Goal: Information Seeking & Learning: Learn about a topic

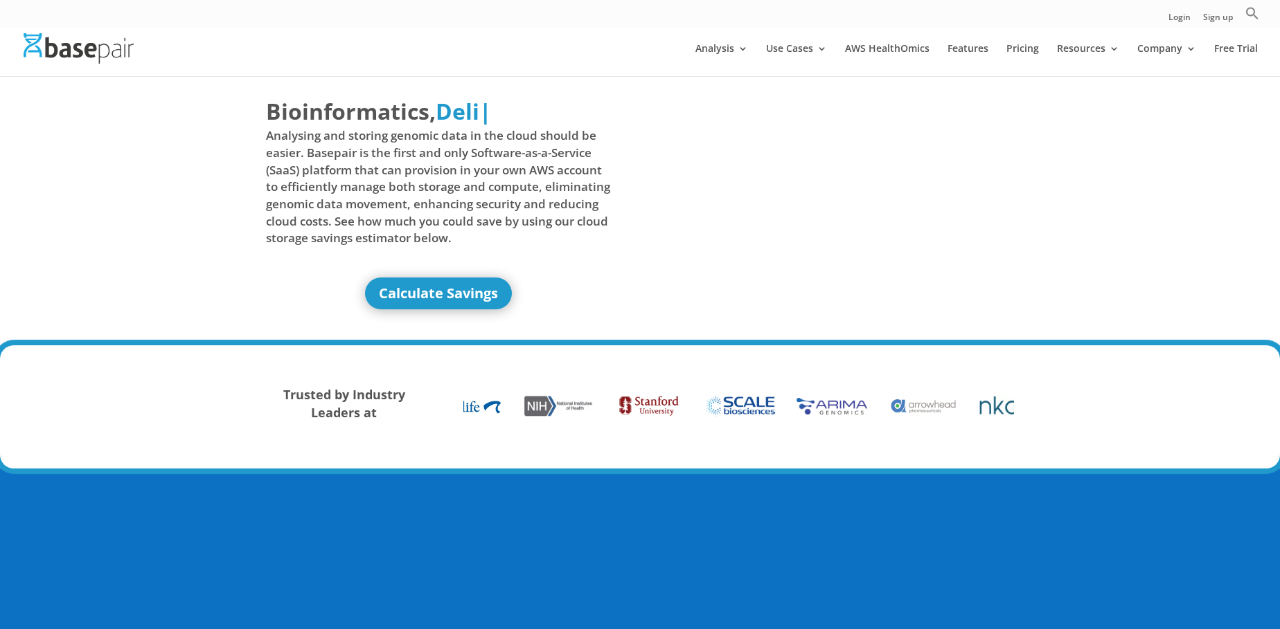
click at [382, 147] on span "Analysing and storing genomic data in the cloud should be easier. Basepair is t…" at bounding box center [438, 186] width 345 height 119
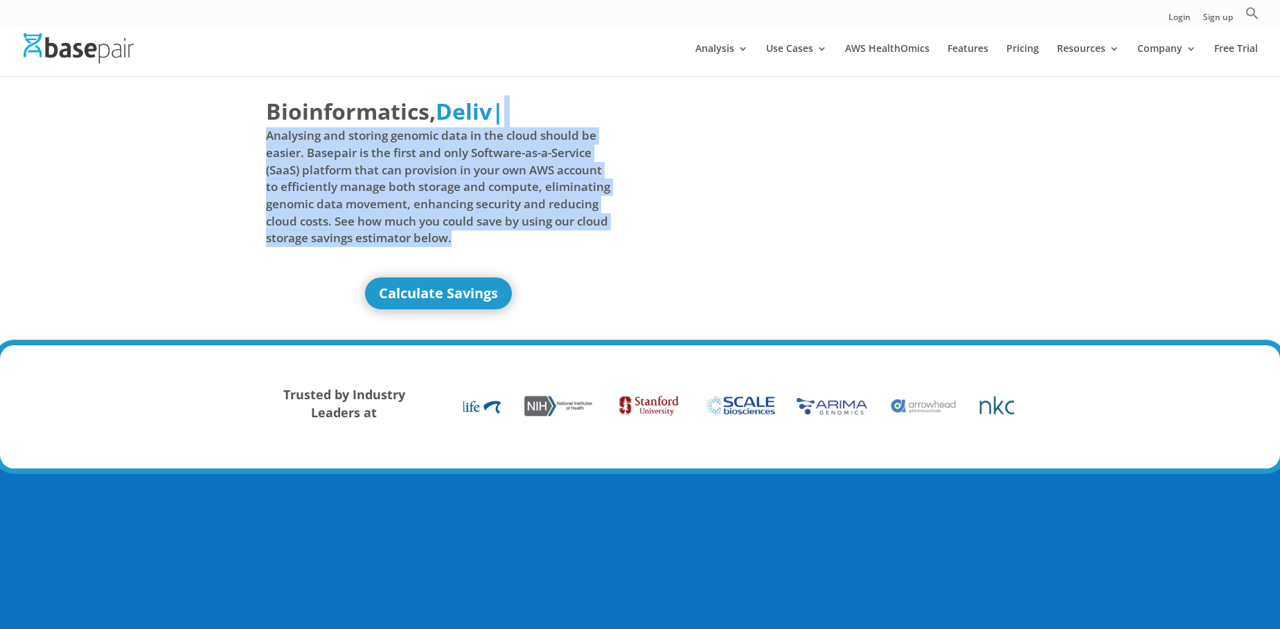
click at [382, 147] on span "Analysing and storing genomic data in the cloud should be easier. Basepair is t…" at bounding box center [438, 186] width 345 height 119
click at [417, 179] on span "Analysing and storing genomic data in the cloud should be easier. Basepair is t…" at bounding box center [438, 186] width 345 height 119
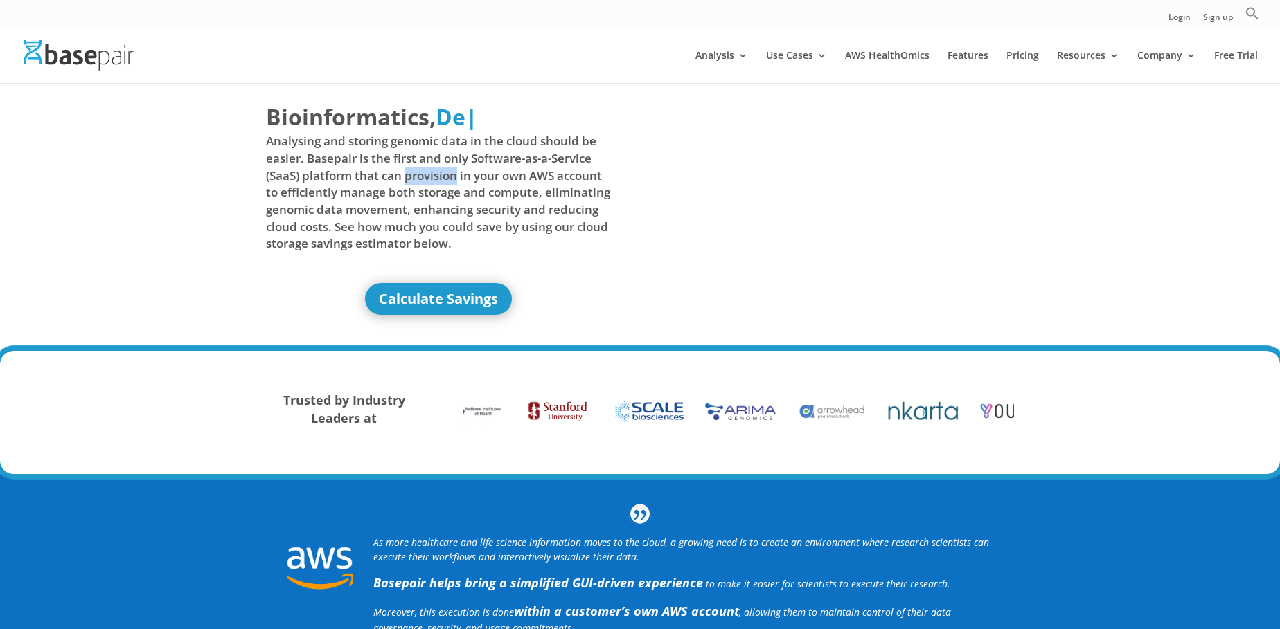
click at [417, 179] on span "Analysing and storing genomic data in the cloud should be easier. Basepair is t…" at bounding box center [438, 192] width 345 height 119
click at [459, 179] on span "Analysing and storing genomic data in the cloud should be easier. Basepair is t…" at bounding box center [438, 192] width 345 height 119
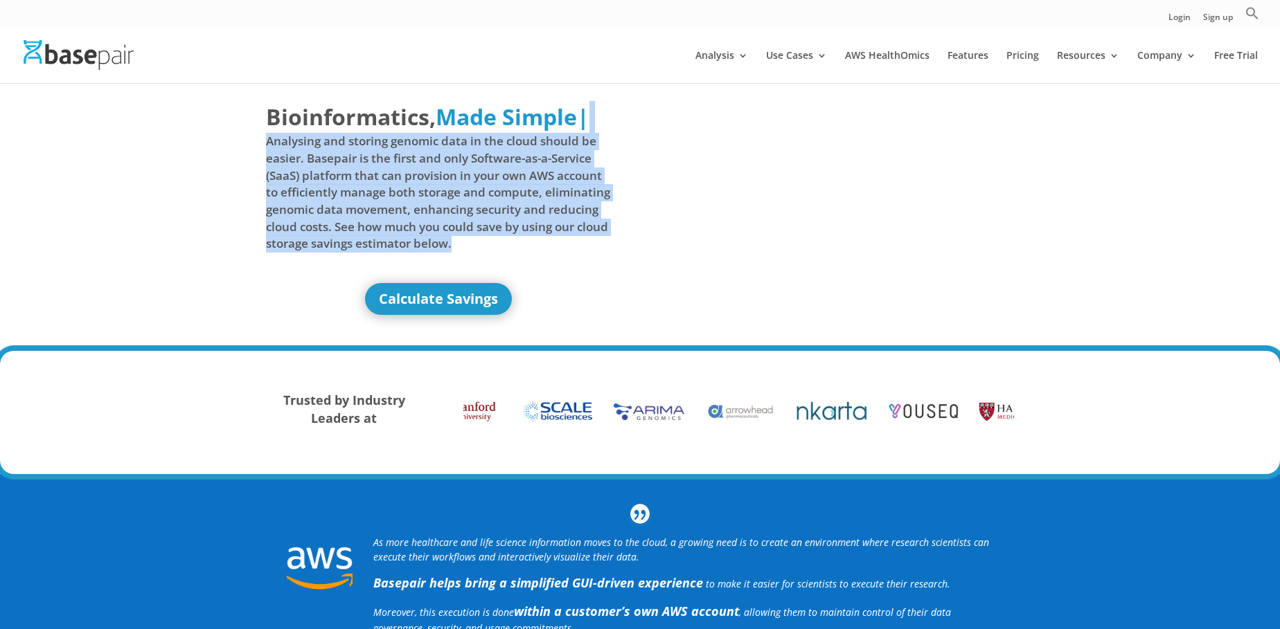
click at [459, 179] on span "Analysing and storing genomic data in the cloud should be easier. Basepair is t…" at bounding box center [438, 192] width 345 height 119
click at [349, 205] on span "Analysing and storing genomic data in the cloud should be easier. Basepair is t…" at bounding box center [438, 192] width 345 height 119
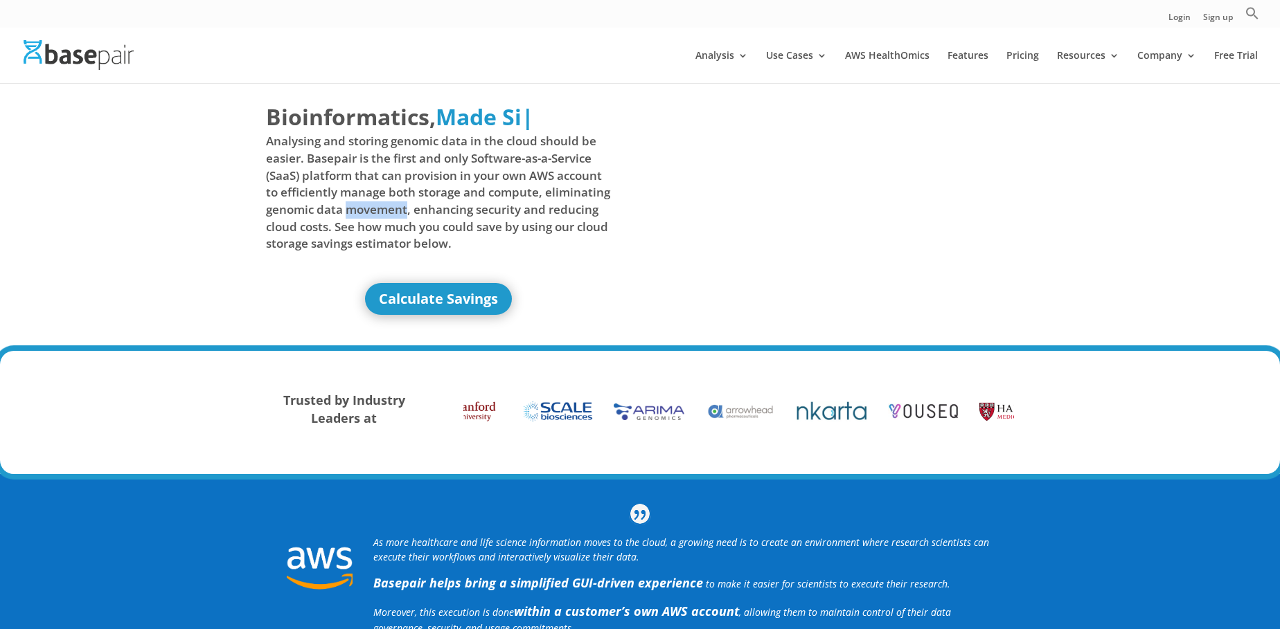
click at [349, 205] on span "Analysing and storing genomic data in the cloud should be easier. Basepair is t…" at bounding box center [438, 192] width 345 height 119
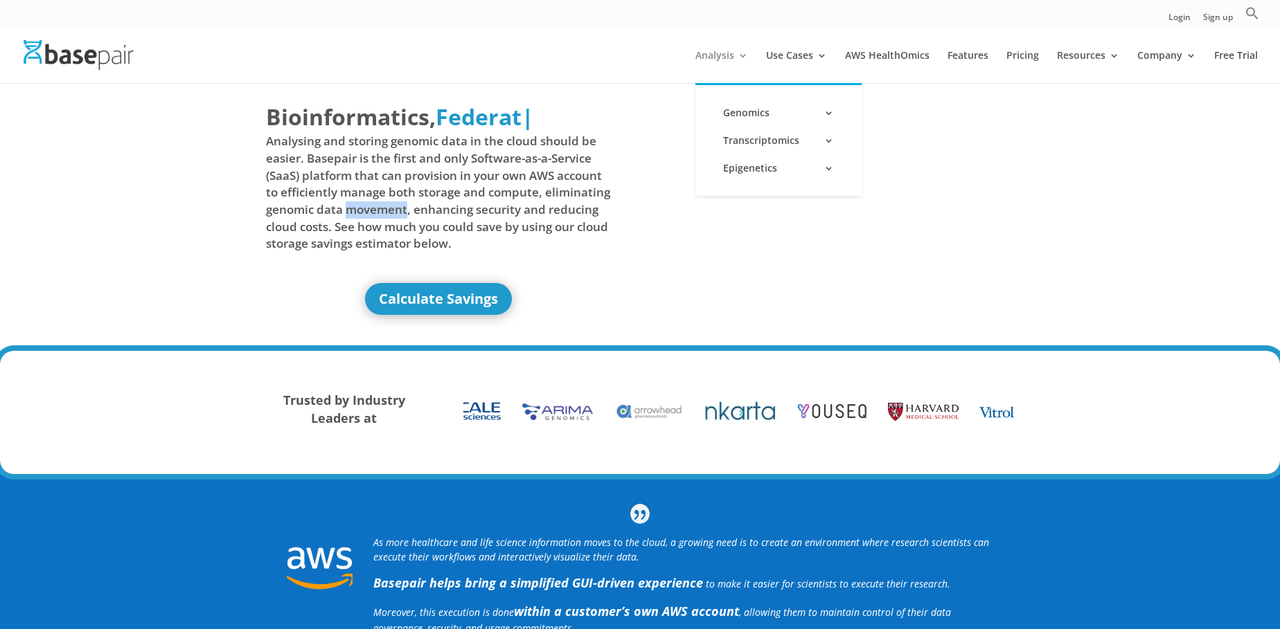
click at [742, 59] on link "Analysis" at bounding box center [721, 67] width 53 height 33
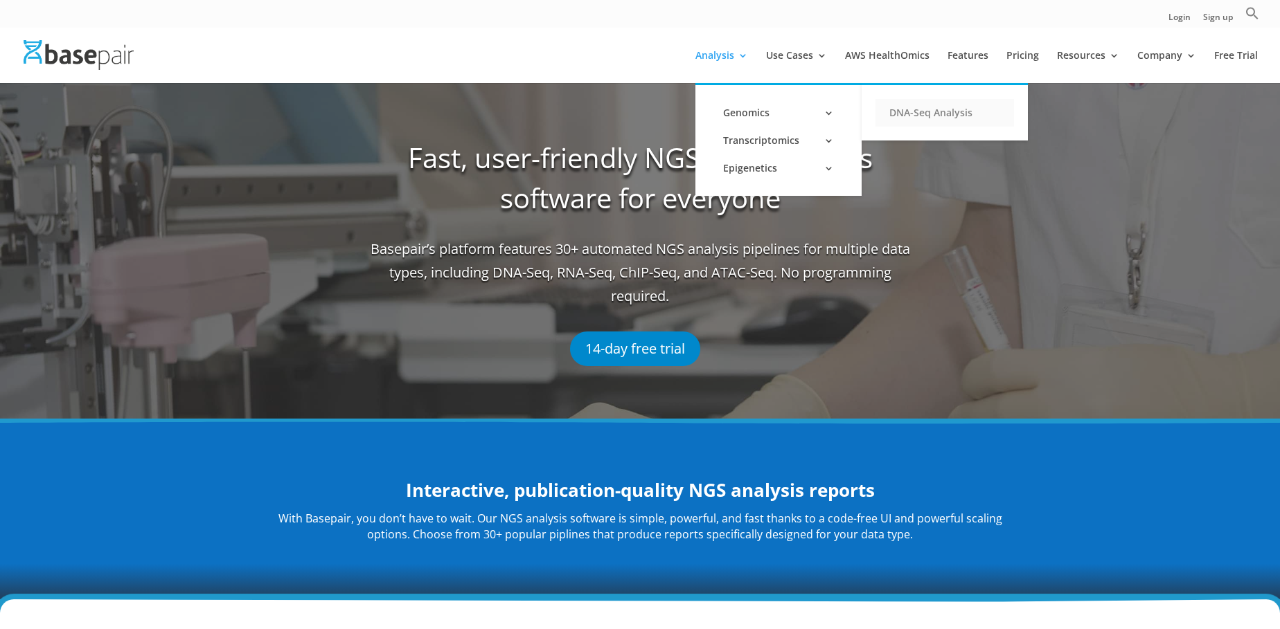
click at [937, 116] on link "DNA-Seq Analysis" at bounding box center [944, 113] width 138 height 28
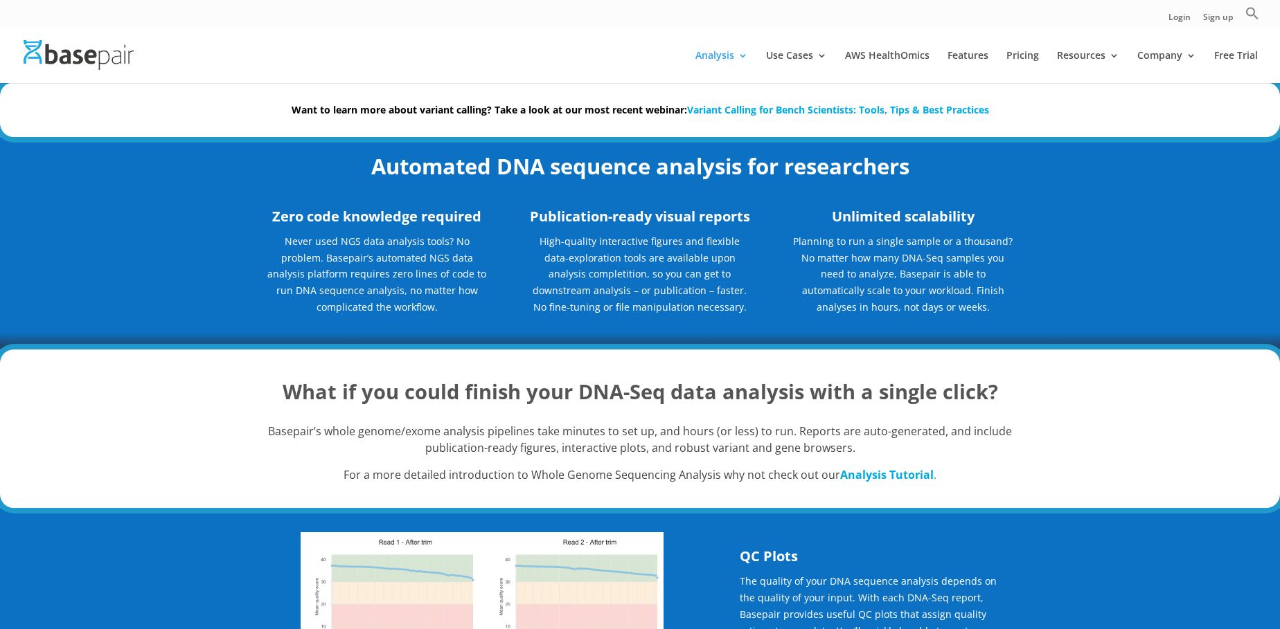
click at [348, 251] on p "Never used NGS data analysis tools? No problem. Basepair’s automated NGS data a…" at bounding box center [377, 279] width 222 height 92
click at [627, 235] on p "High-quality interactive figures and flexible data-exploration tools are availa…" at bounding box center [640, 274] width 222 height 82
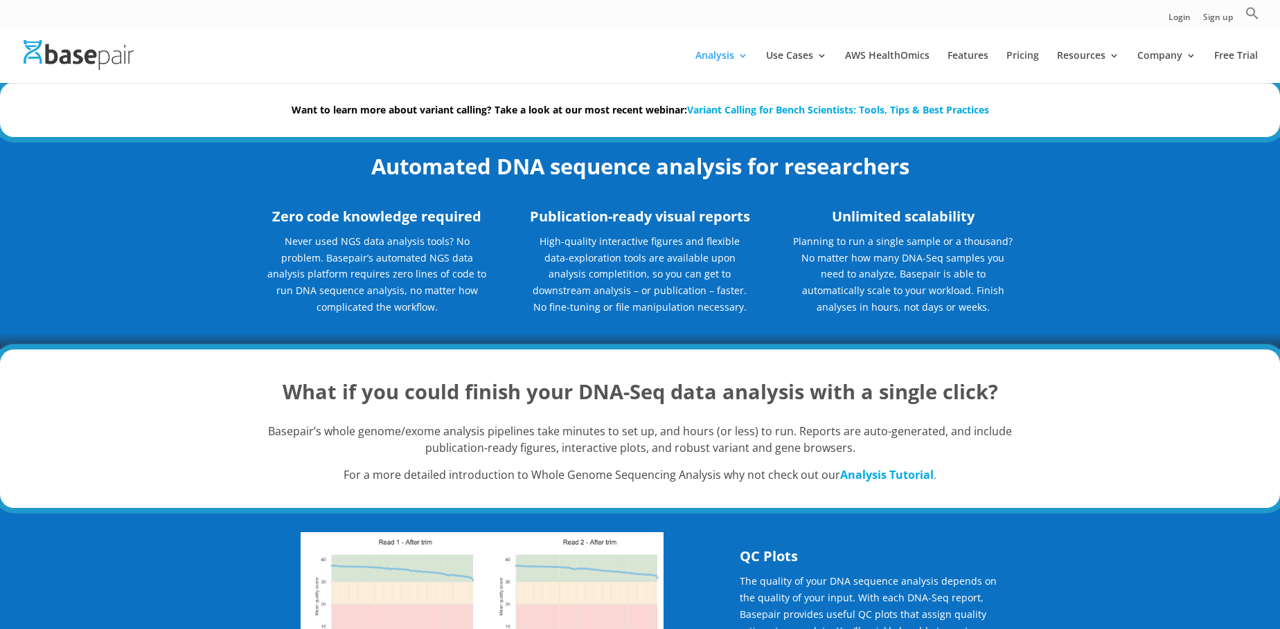
click at [627, 235] on p "High-quality interactive figures and flexible data-exploration tools are availa…" at bounding box center [640, 274] width 222 height 82
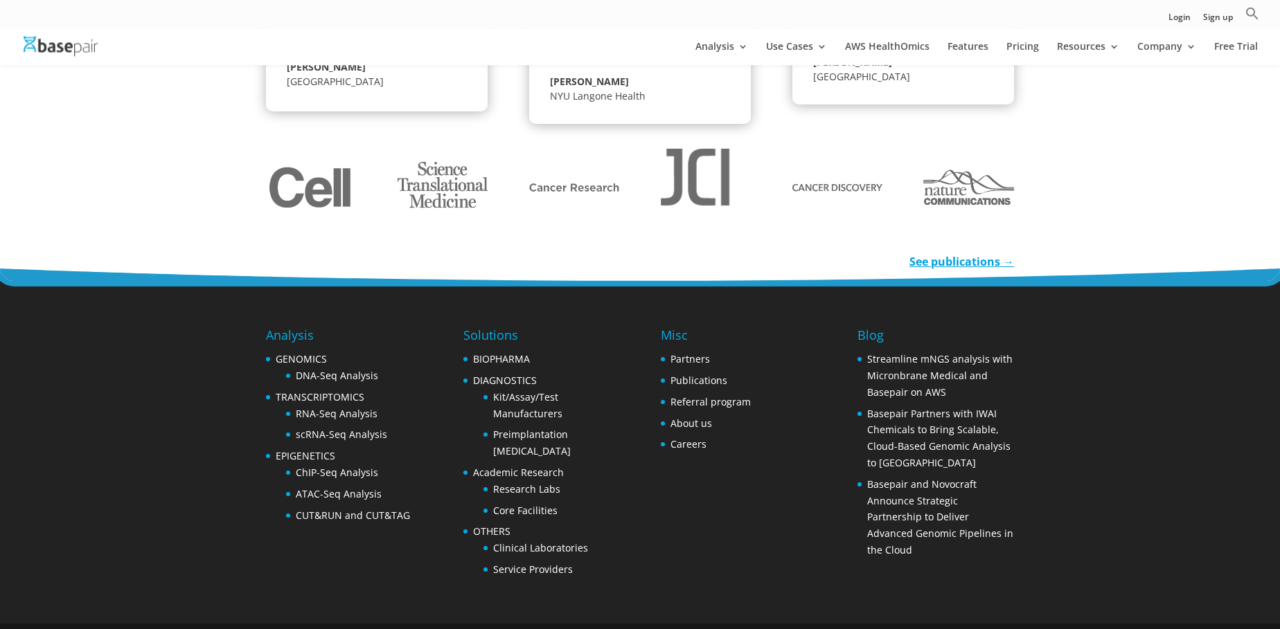
scroll to position [2102, 0]
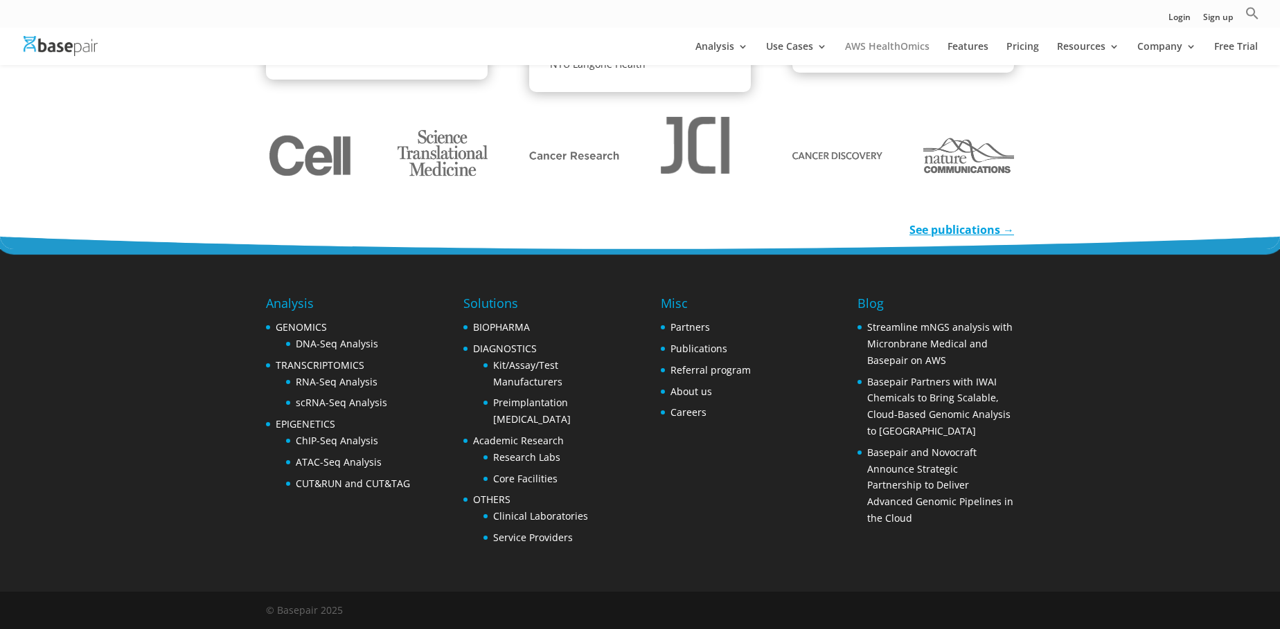
click at [914, 47] on link "AWS HealthOmics" at bounding box center [887, 54] width 84 height 24
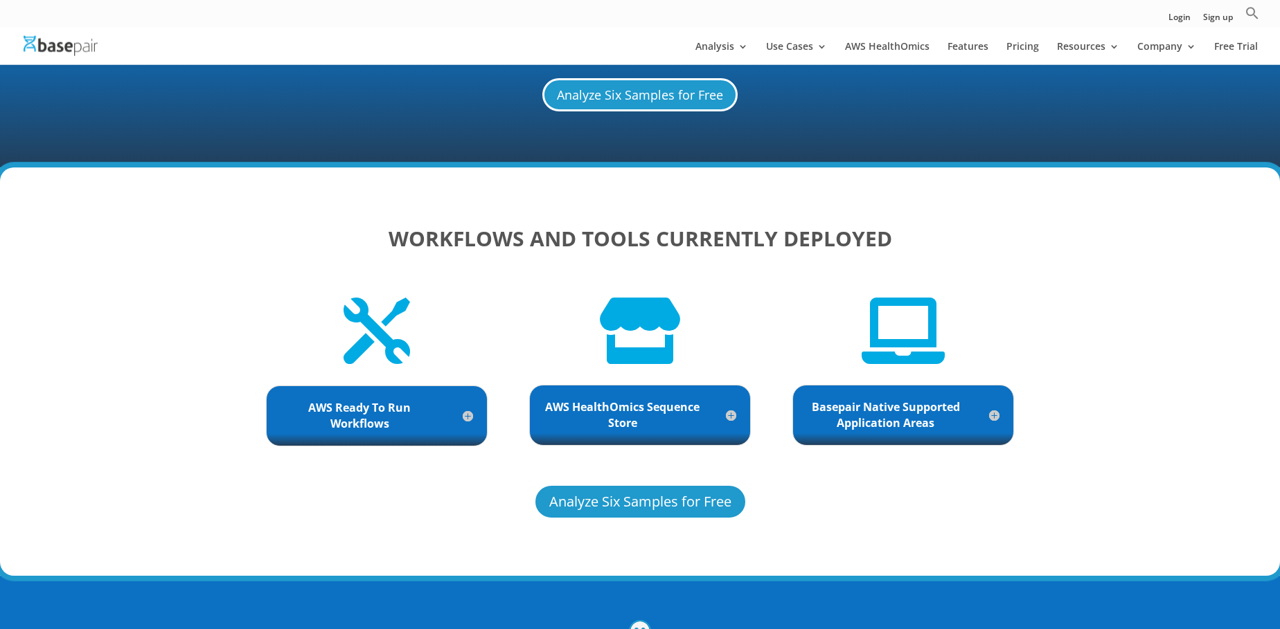
scroll to position [3021, 0]
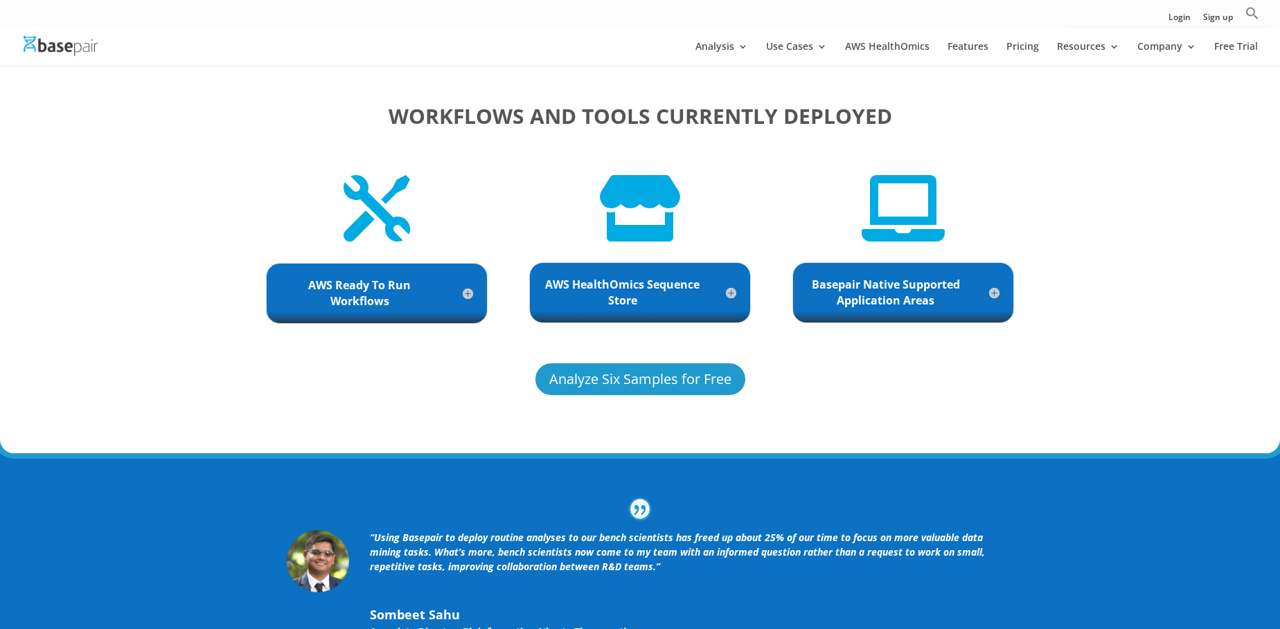
click at [683, 280] on h5 "AWS HealthOmics Sequence Store" at bounding box center [640, 293] width 193 height 32
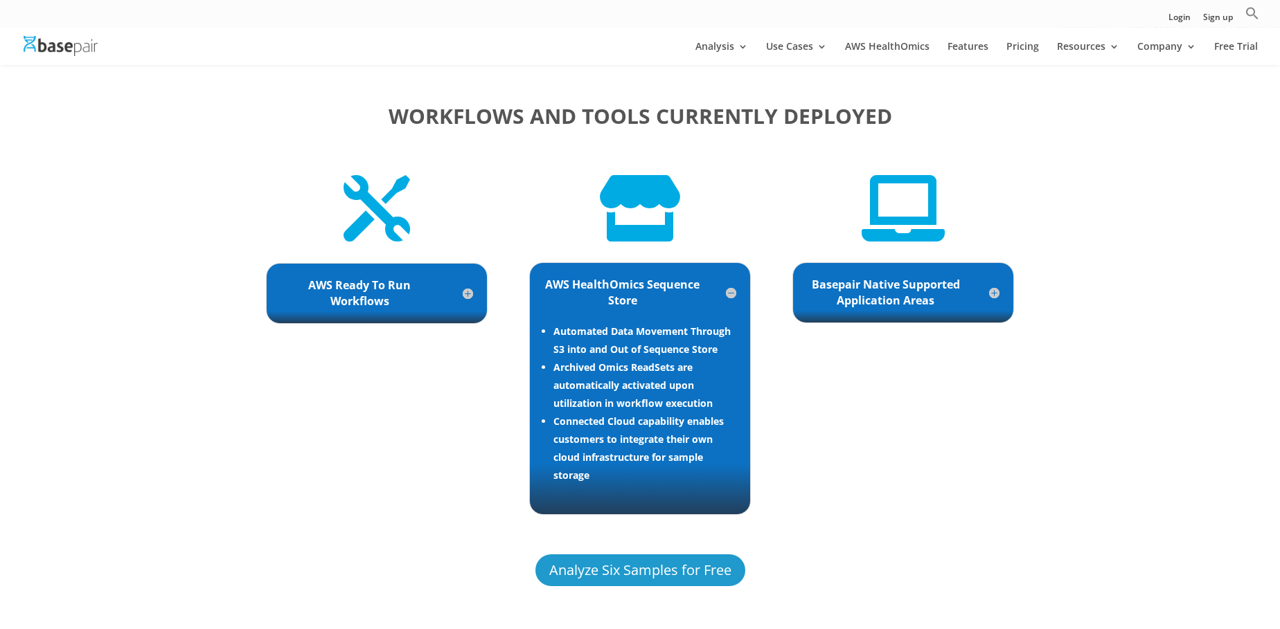
click at [598, 325] on b "Automated Data Movement Through S3 into and Out of Sequence Store" at bounding box center [641, 340] width 177 height 31
click at [613, 361] on b "Archived Omics ReadSets are automatically activated upon utilization in workflo…" at bounding box center [632, 385] width 159 height 49
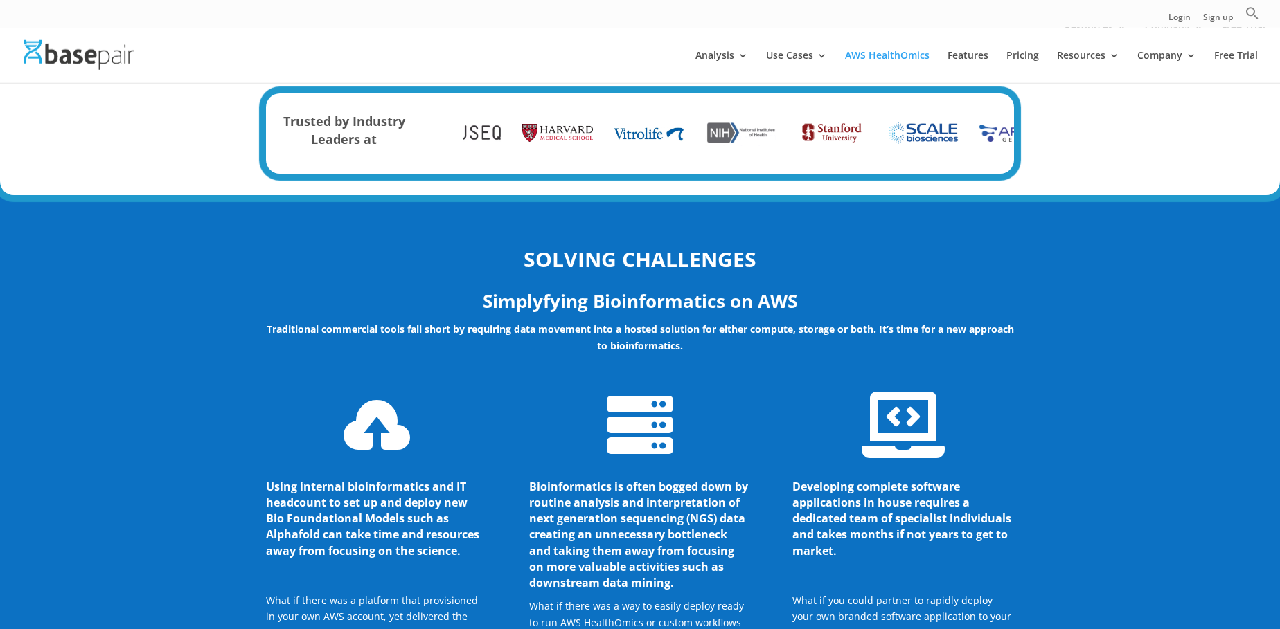
scroll to position [0, 0]
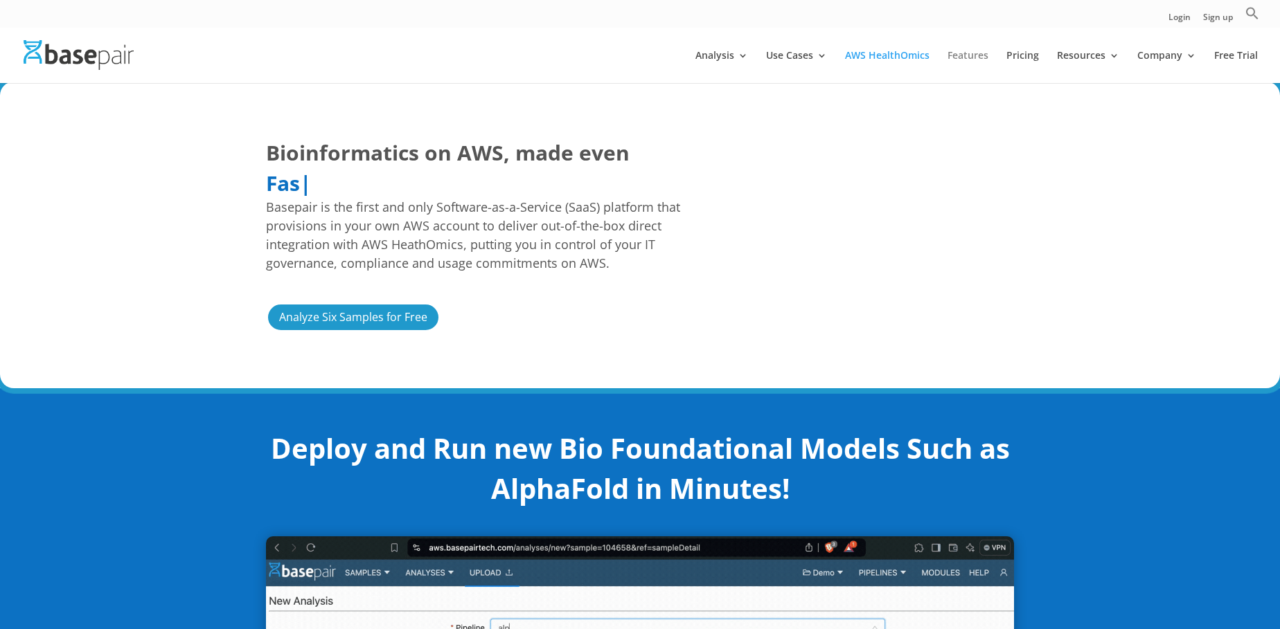
click at [963, 57] on link "Features" at bounding box center [967, 67] width 41 height 33
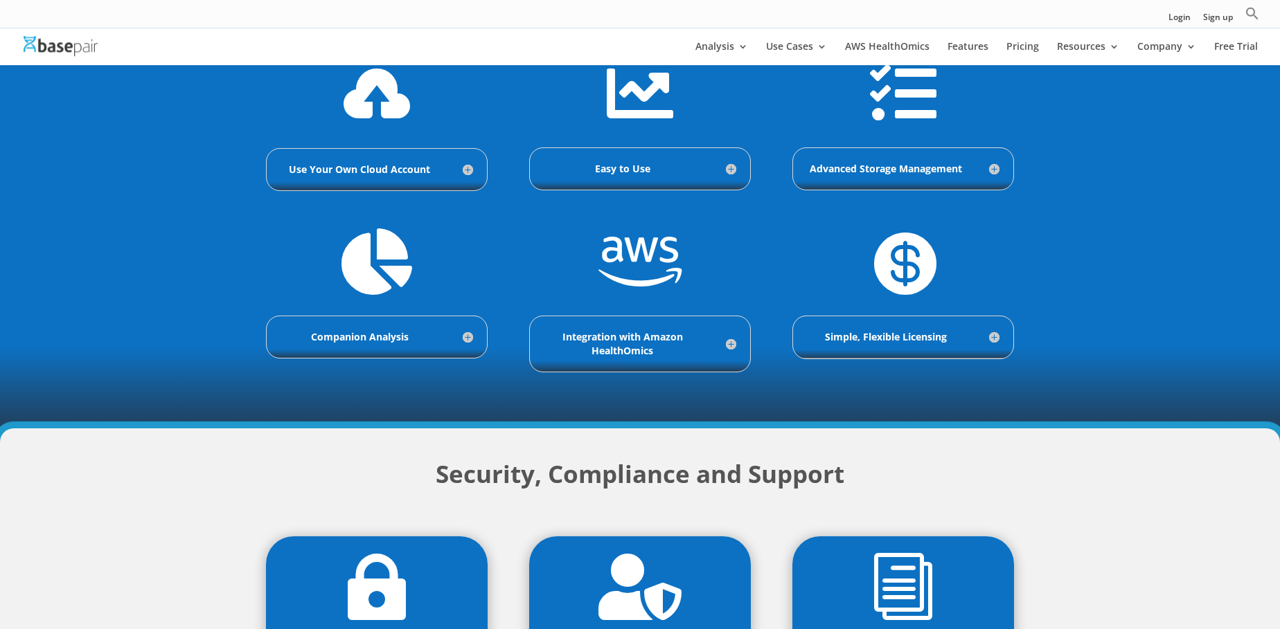
scroll to position [549, 0]
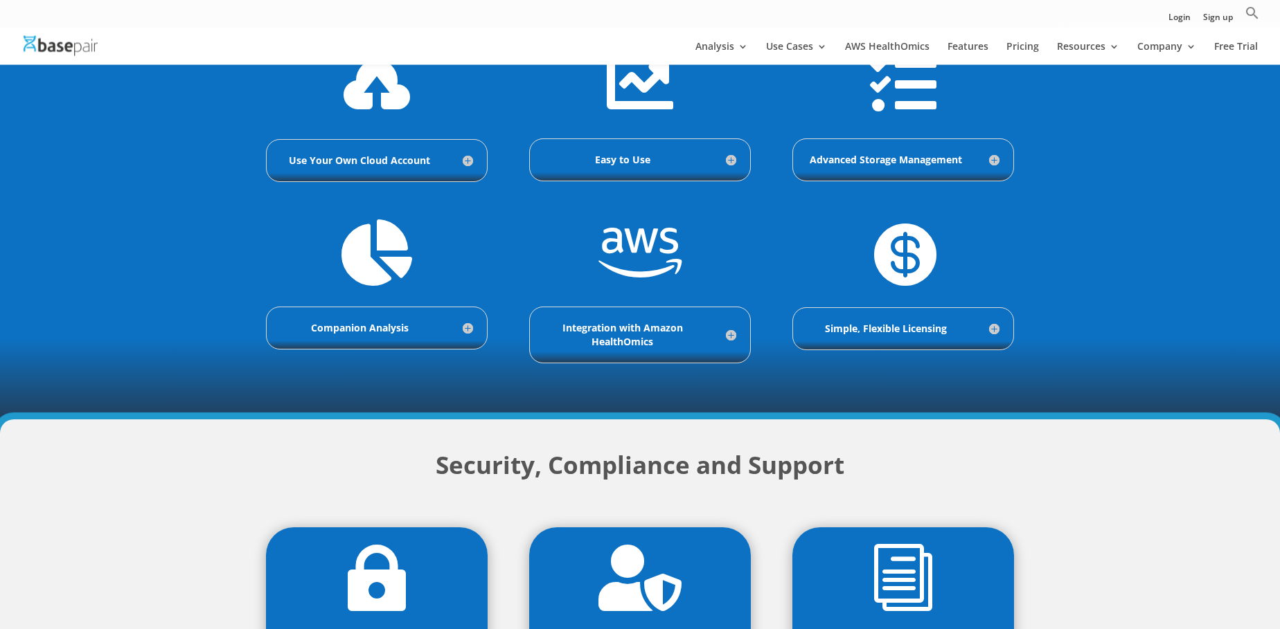
click at [470, 326] on h5 "Companion Analysis" at bounding box center [376, 328] width 193 height 14
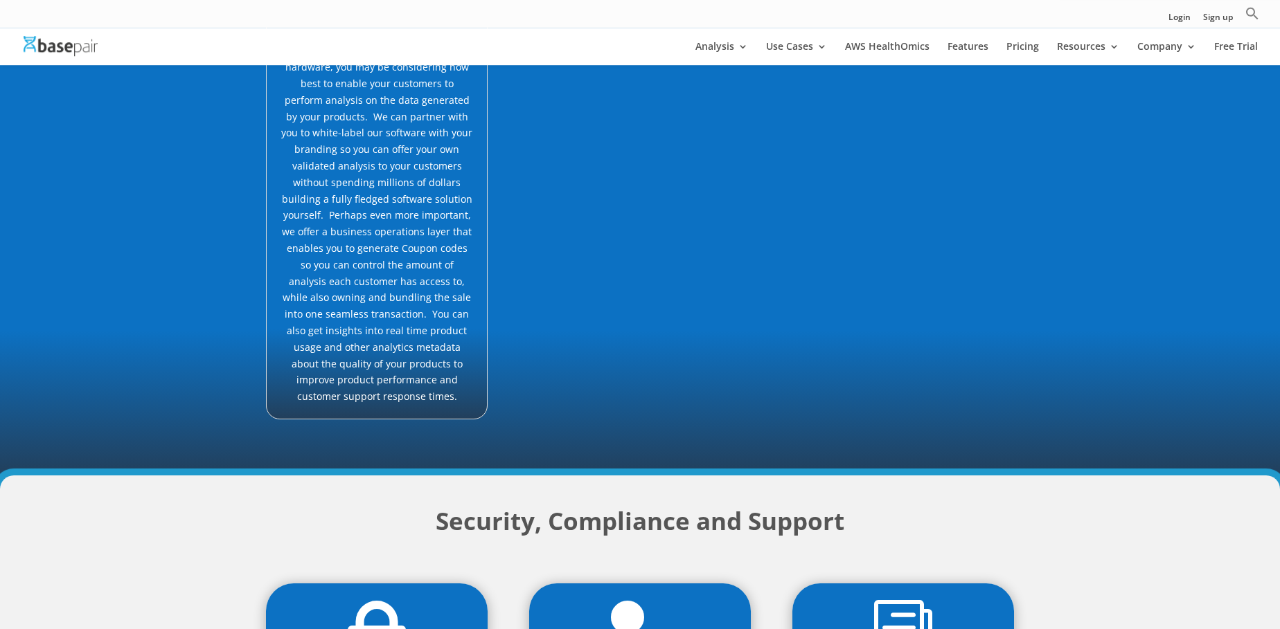
scroll to position [660, 0]
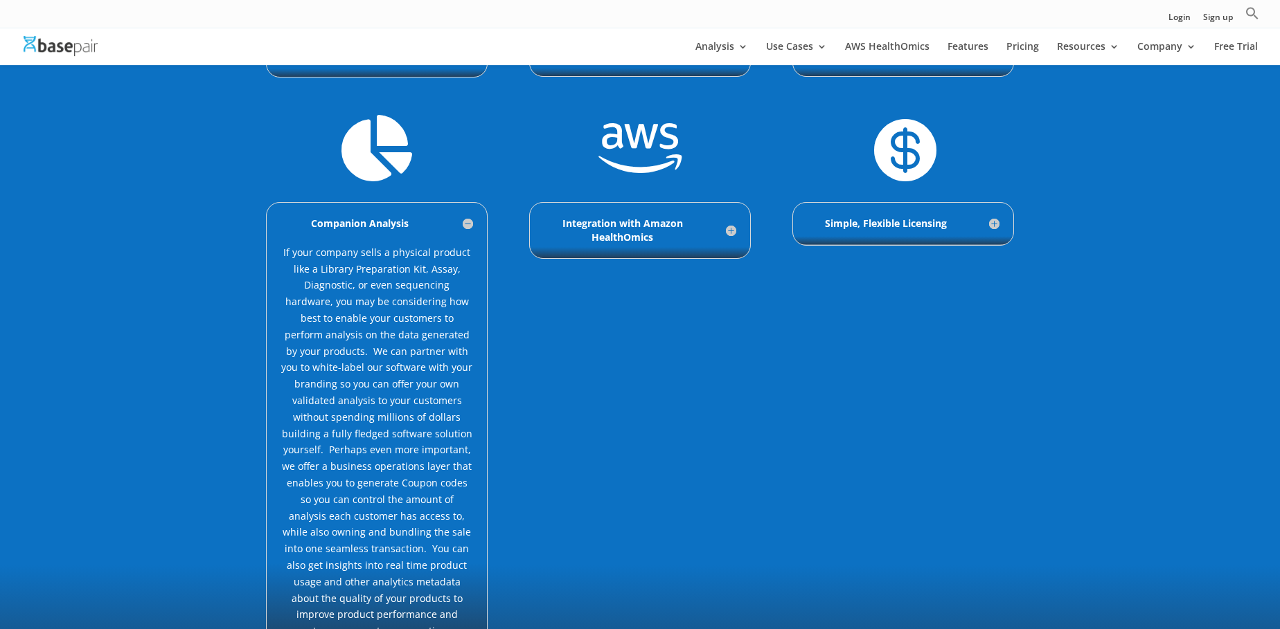
click at [703, 231] on h5 "Integration with Amazon HealthOmics" at bounding box center [640, 231] width 193 height 28
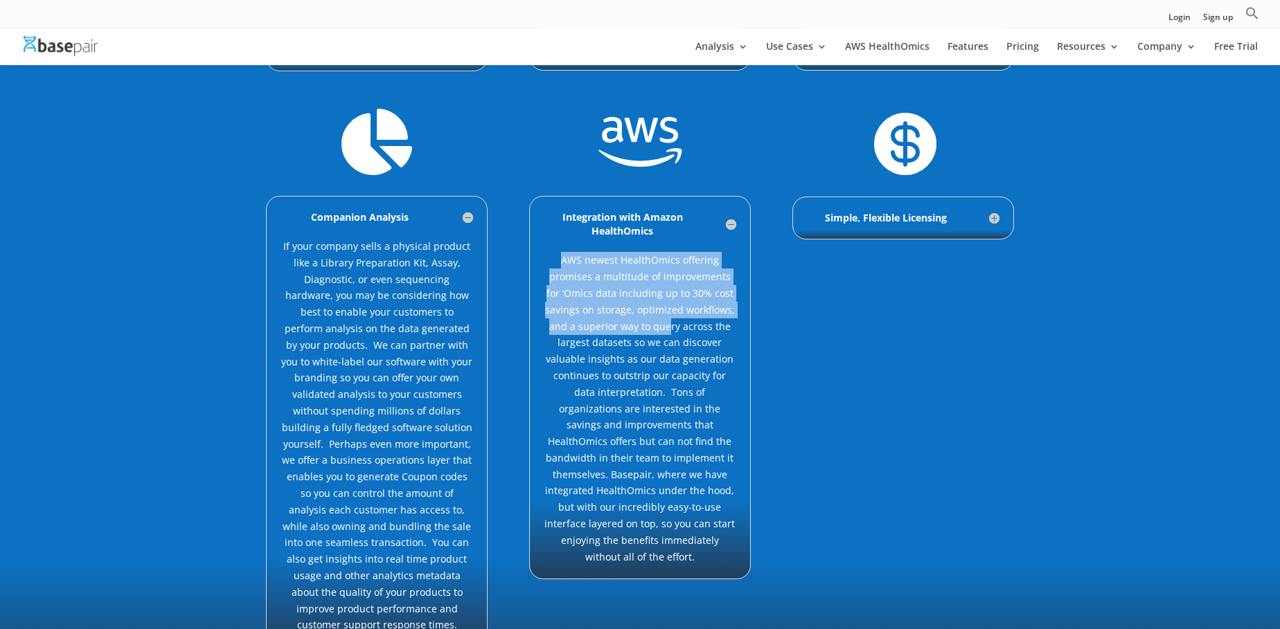
scroll to position [654, 0]
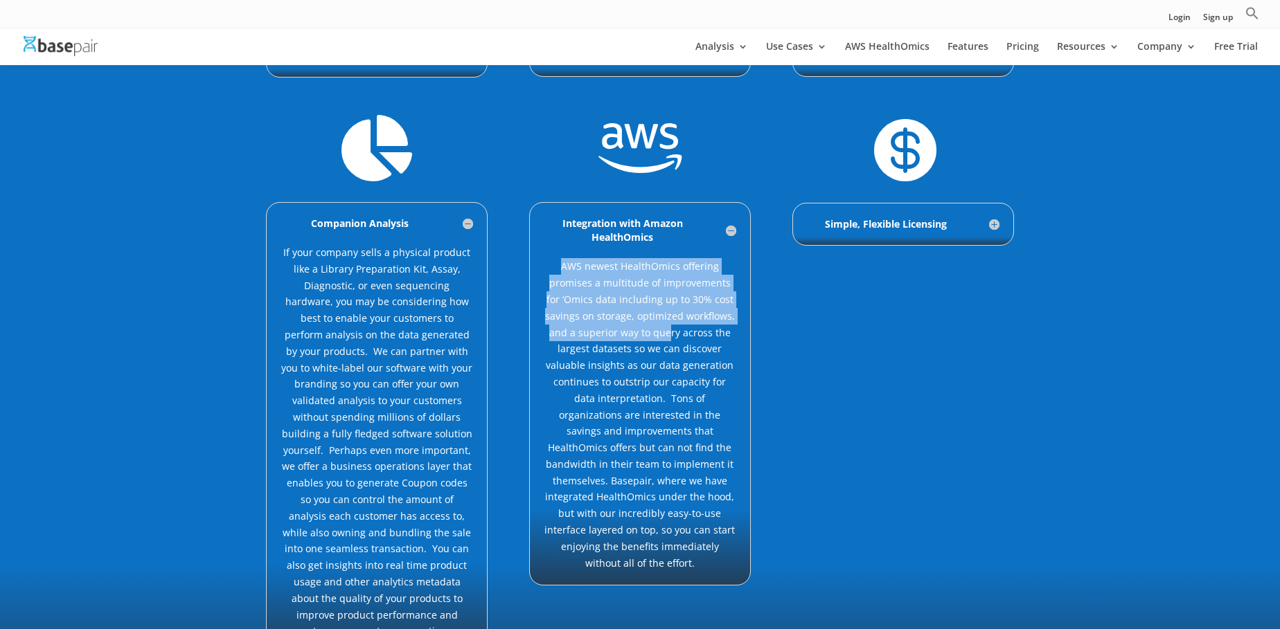
drag, startPoint x: 558, startPoint y: 269, endPoint x: 727, endPoint y: 548, distance: 325.6
click at [727, 548] on p "AWS newest HealthOmics offering promises a multitude of improvements for ‘Omics…" at bounding box center [640, 414] width 193 height 313
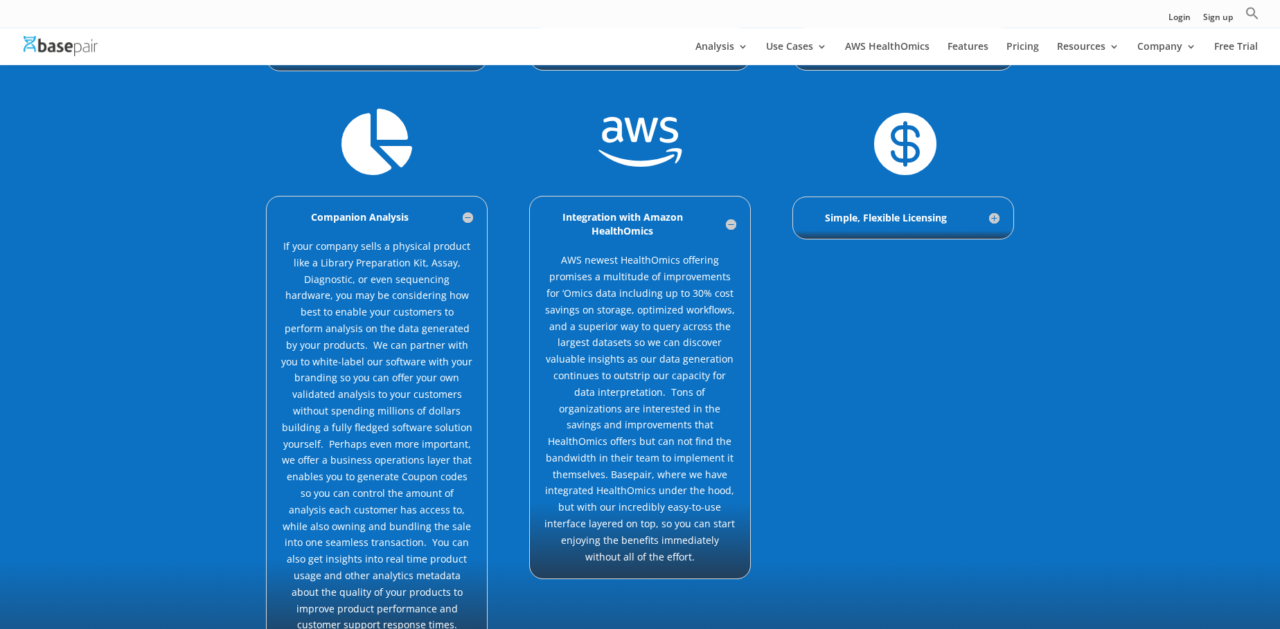
click at [906, 219] on h5 "Simple, Flexible Licensing" at bounding box center [903, 218] width 193 height 14
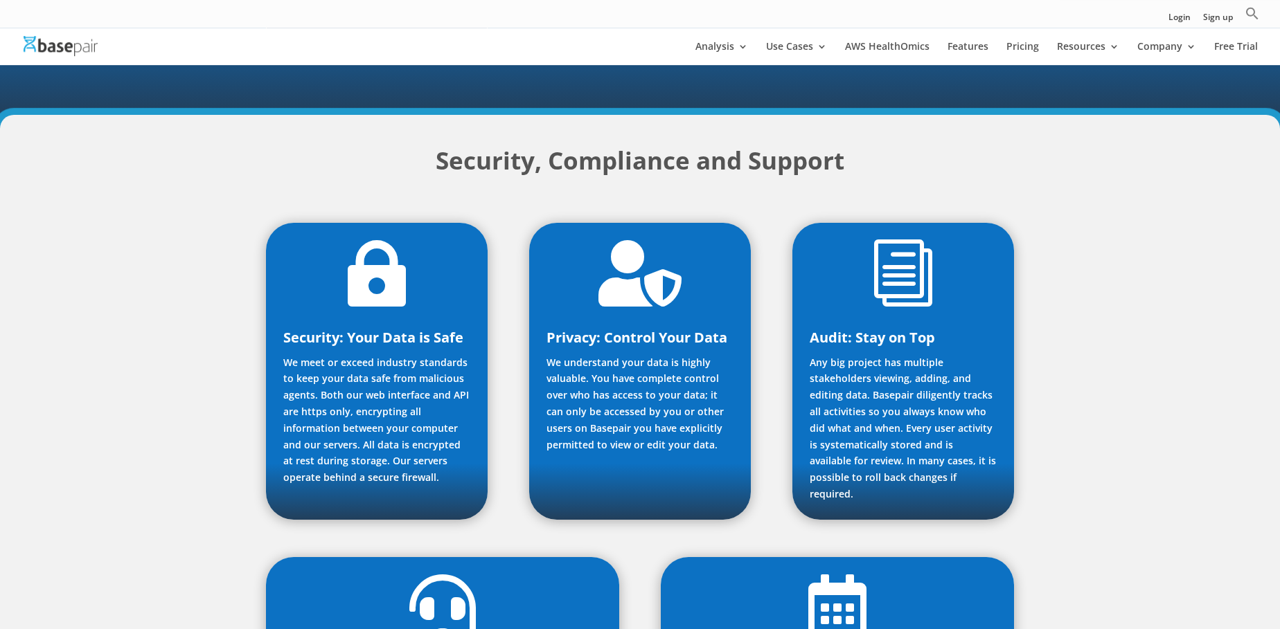
scroll to position [0, 0]
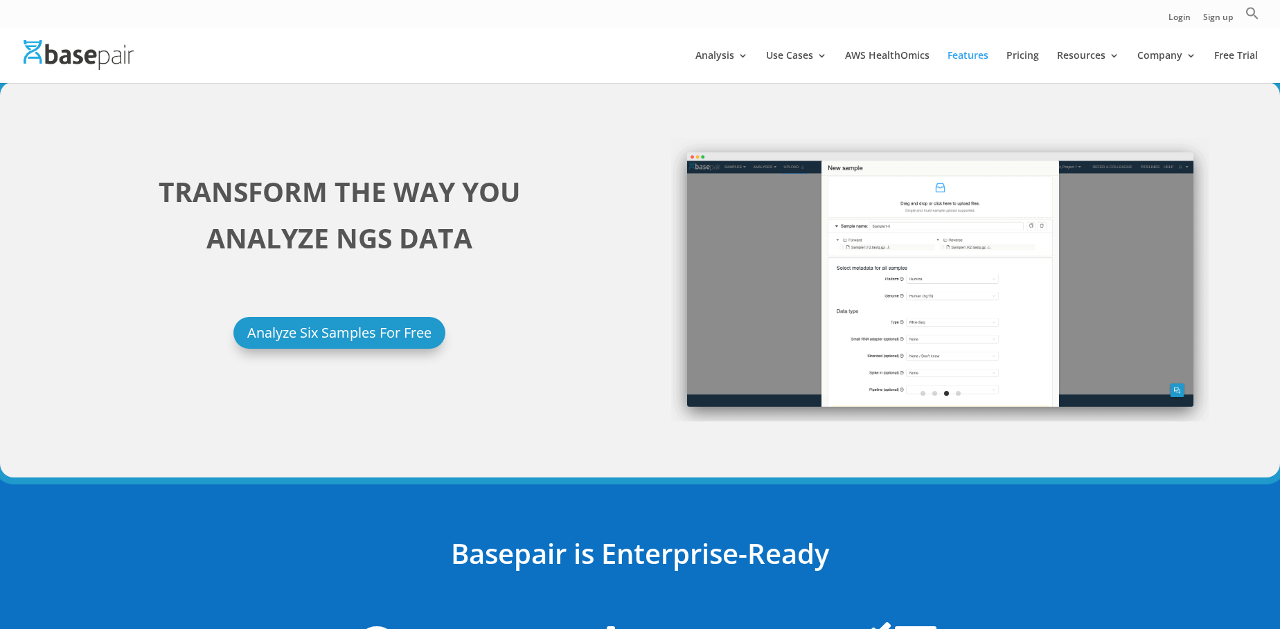
click at [1095, 47] on div at bounding box center [661, 55] width 1280 height 55
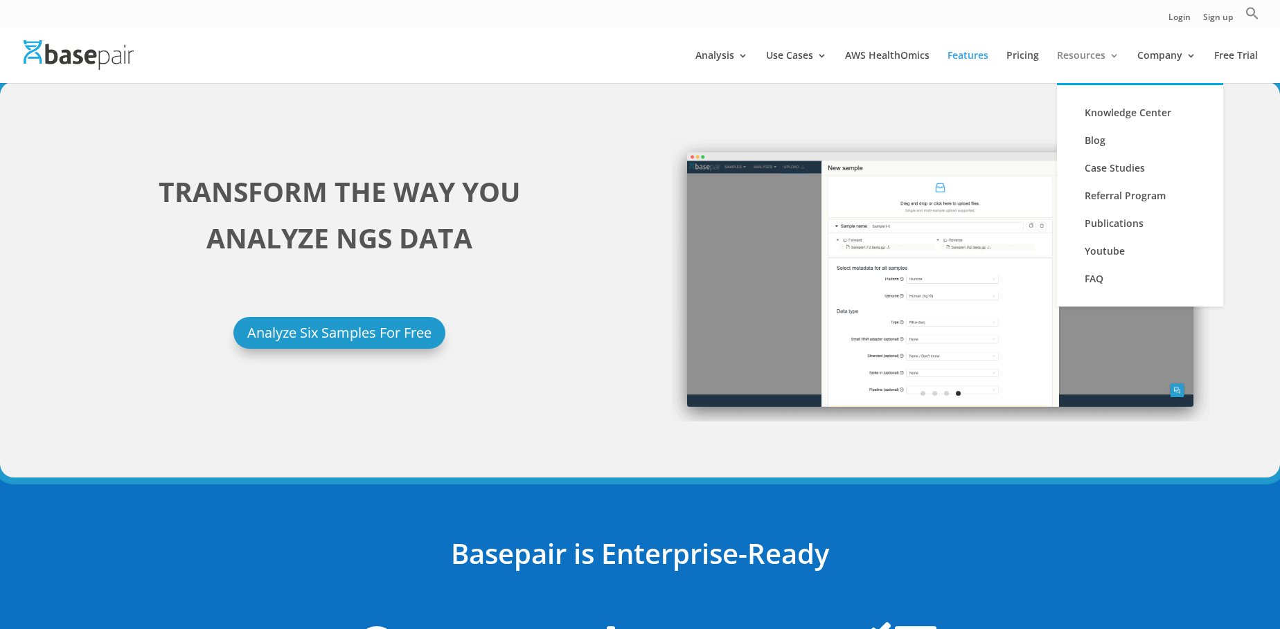
click at [1093, 51] on link "Resources" at bounding box center [1088, 67] width 62 height 33
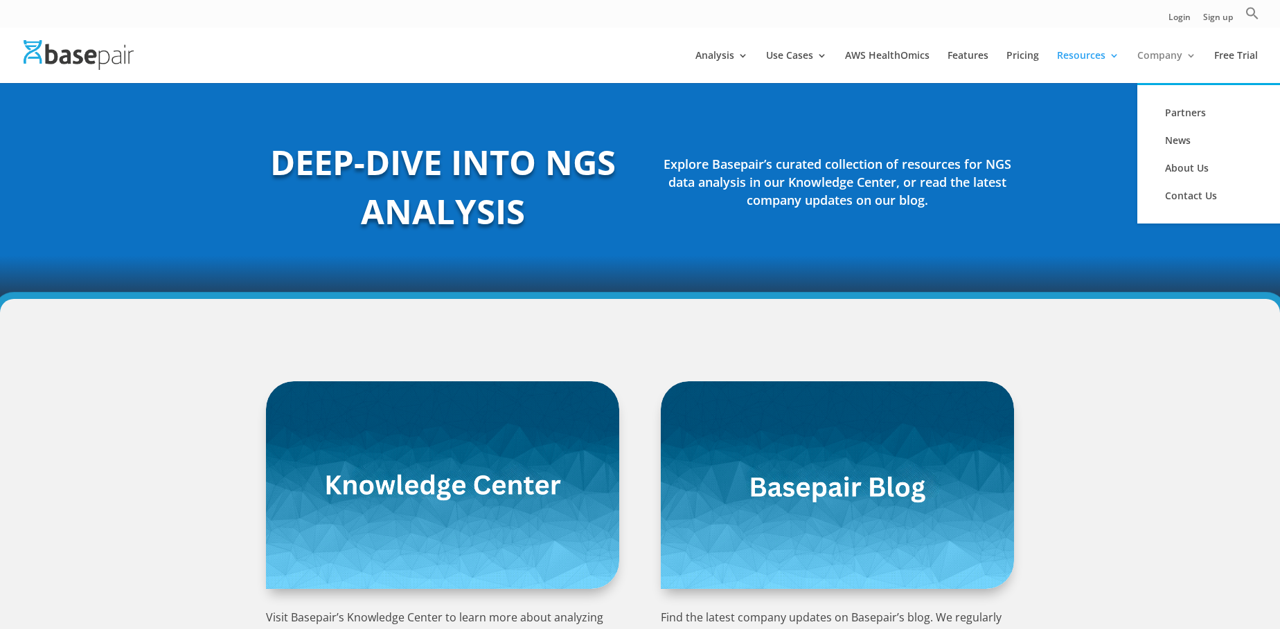
click at [1190, 64] on link "Company" at bounding box center [1166, 67] width 59 height 33
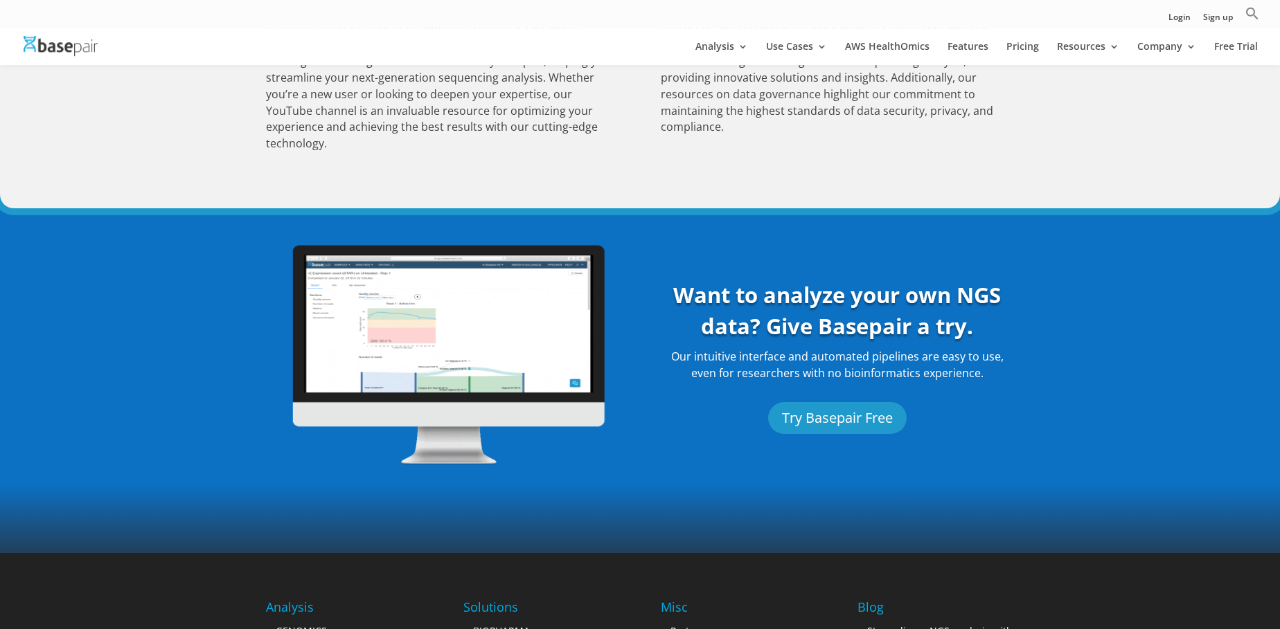
scroll to position [945, 0]
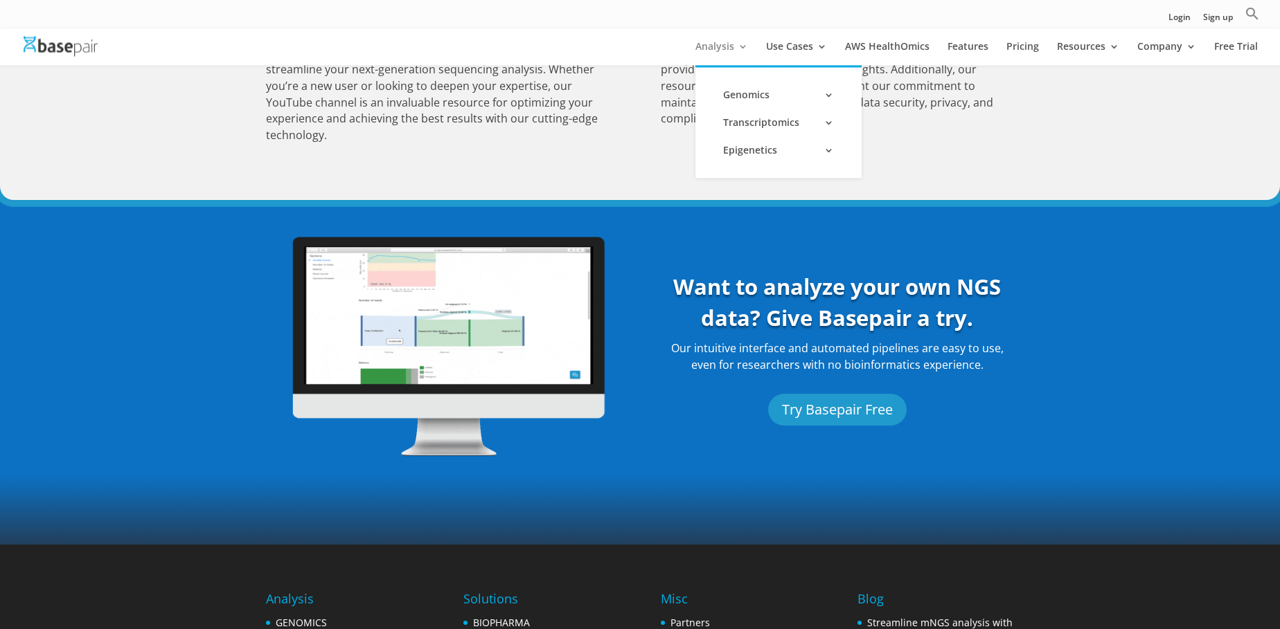
click at [728, 42] on link "Analysis" at bounding box center [721, 54] width 53 height 24
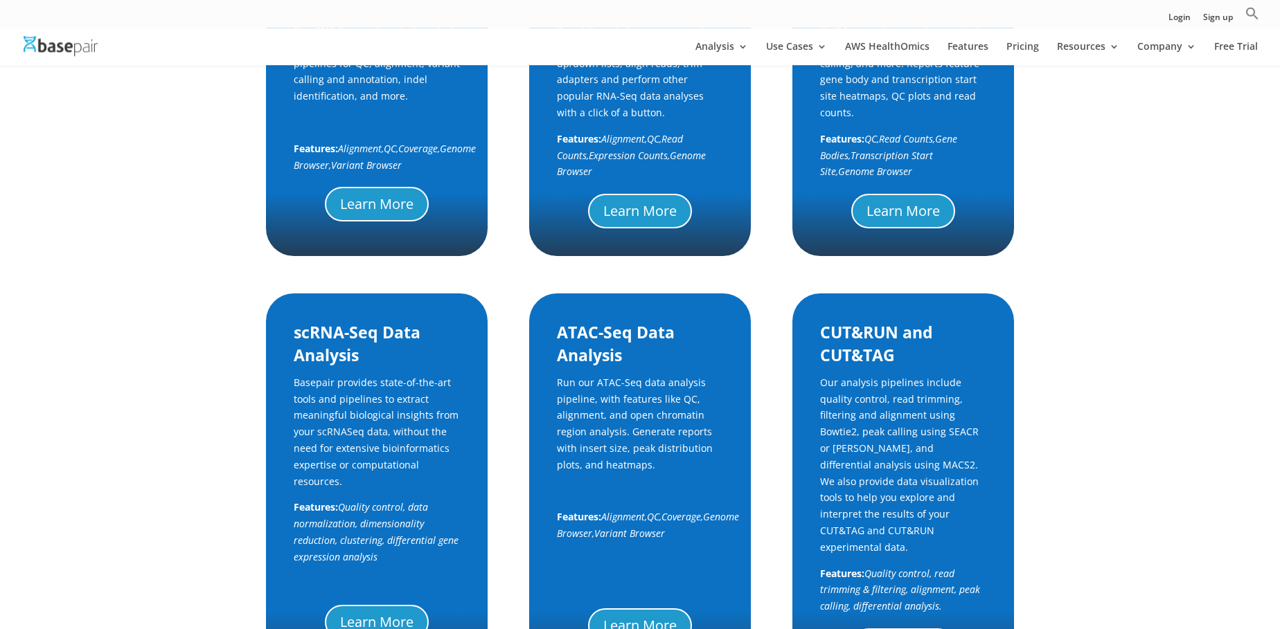
scroll to position [550, 0]
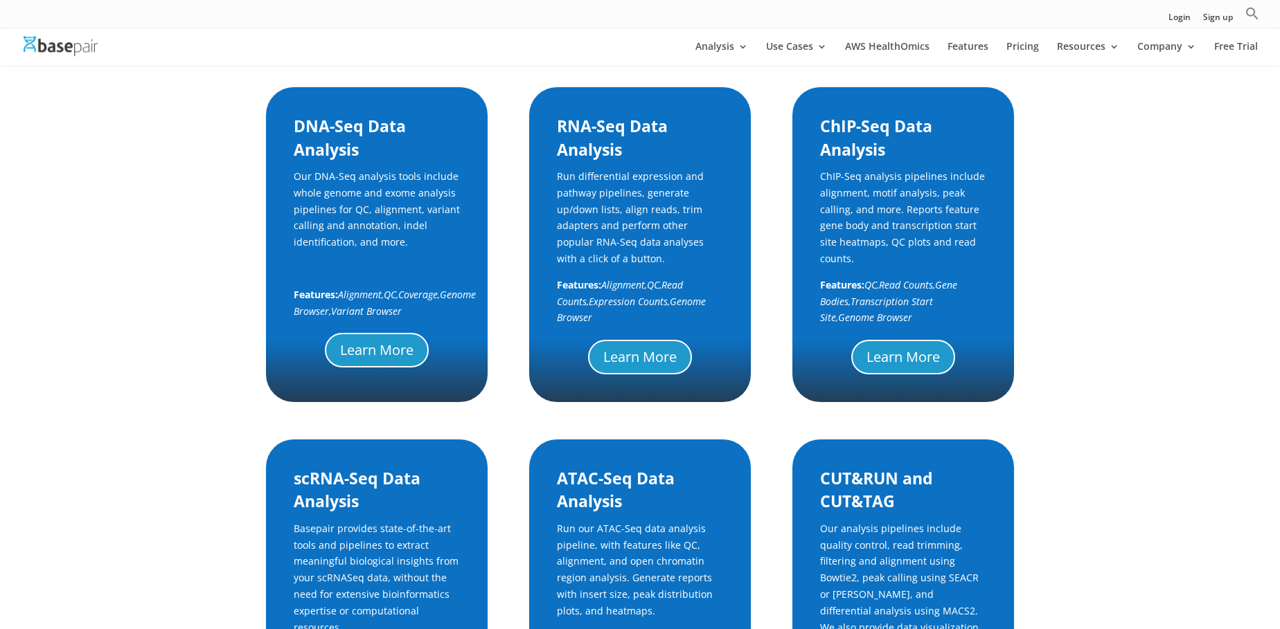
click at [647, 292] on span "Alignment," at bounding box center [624, 284] width 46 height 13
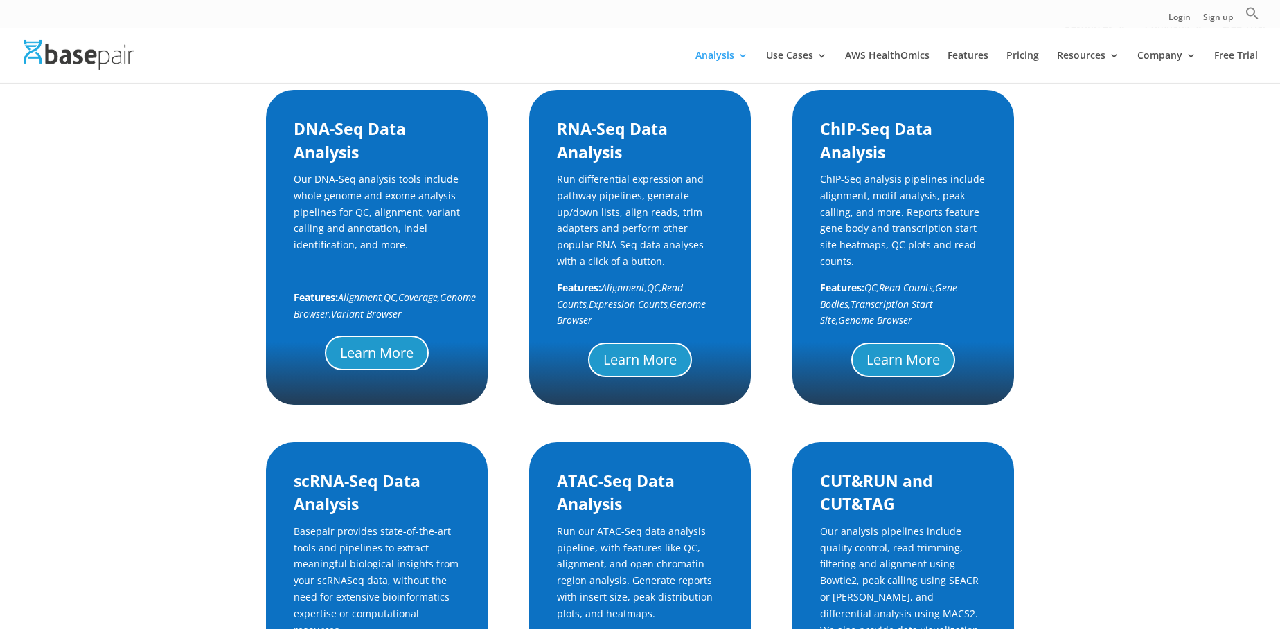
scroll to position [0, 0]
